Goal: Task Accomplishment & Management: Manage account settings

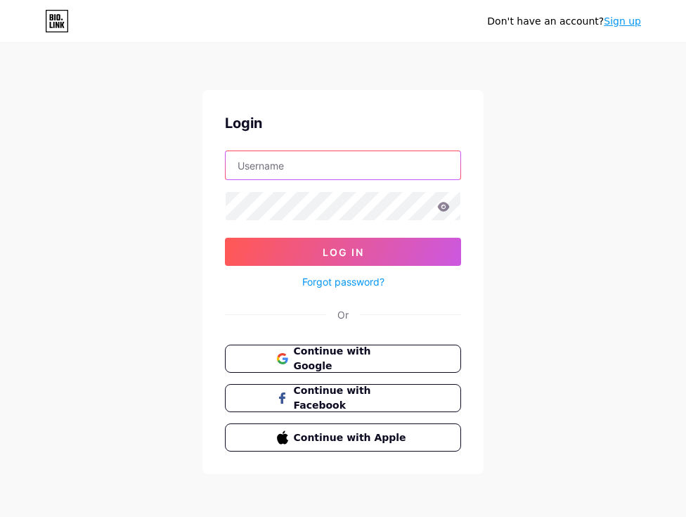
click at [324, 165] on input "text" at bounding box center [343, 165] width 235 height 28
type input "fayefaye"
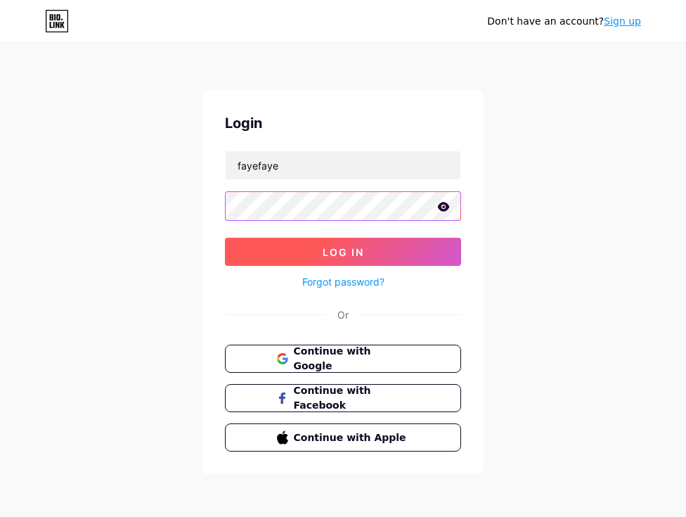
click at [225, 238] on button "Log In" at bounding box center [343, 252] width 236 height 28
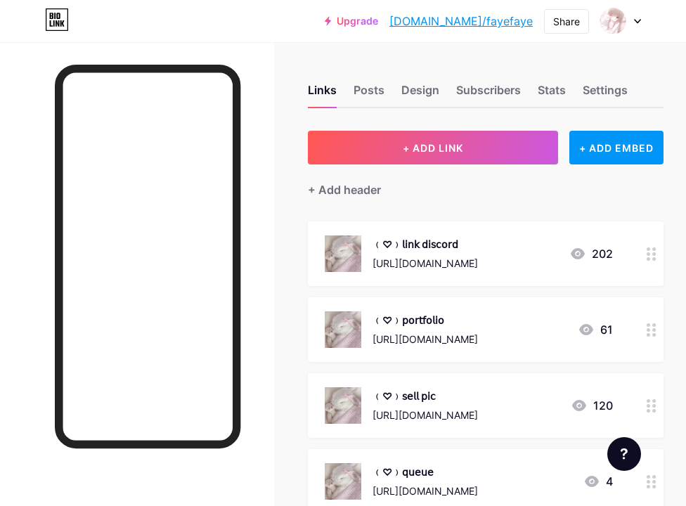
click at [415, 386] on div "﹙♡﹚𝗌𝖾𝗅𝗅 𝗉𝗂𝖼 [URL][DOMAIN_NAME] 120" at bounding box center [486, 405] width 356 height 65
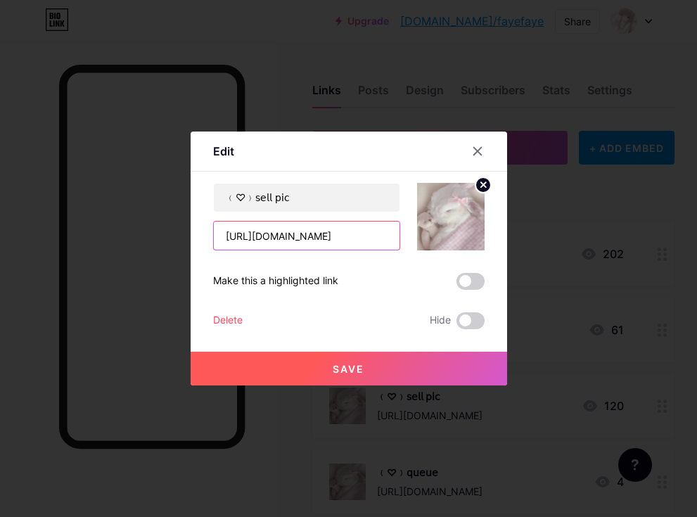
click at [345, 235] on input "[URL][DOMAIN_NAME]" at bounding box center [307, 235] width 186 height 28
paste input "Q3NF75RQyrIEpiljGKBs2H6FZvqnzlgS"
type input "[URL][DOMAIN_NAME]"
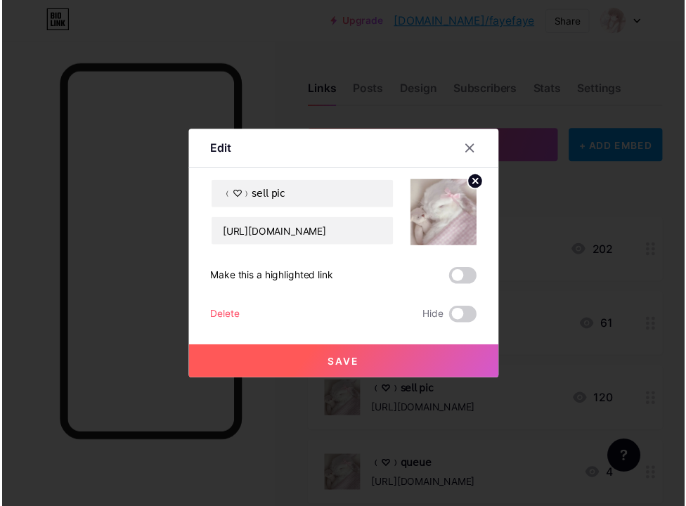
scroll to position [0, 0]
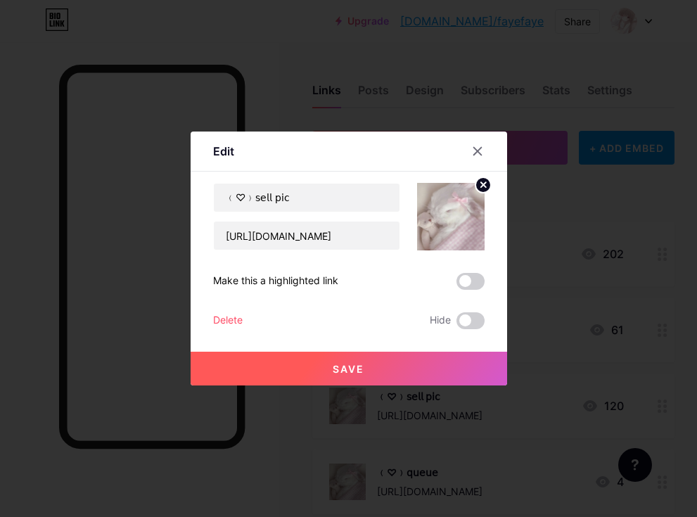
click at [378, 368] on button "Save" at bounding box center [349, 369] width 316 height 34
